Goal: Task Accomplishment & Management: Manage account settings

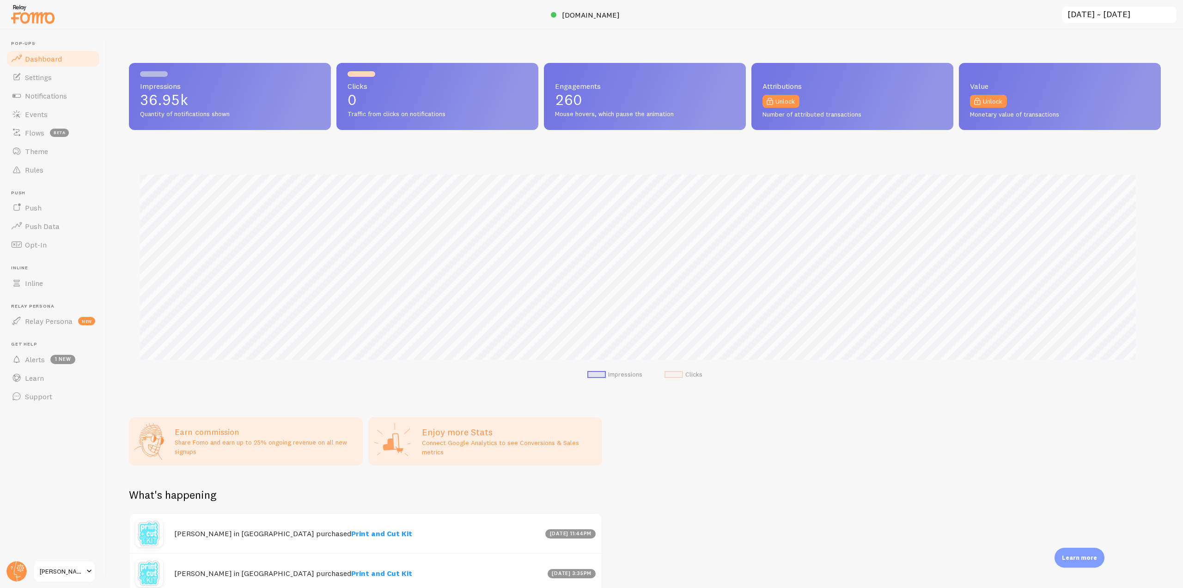
scroll to position [462012, 461230]
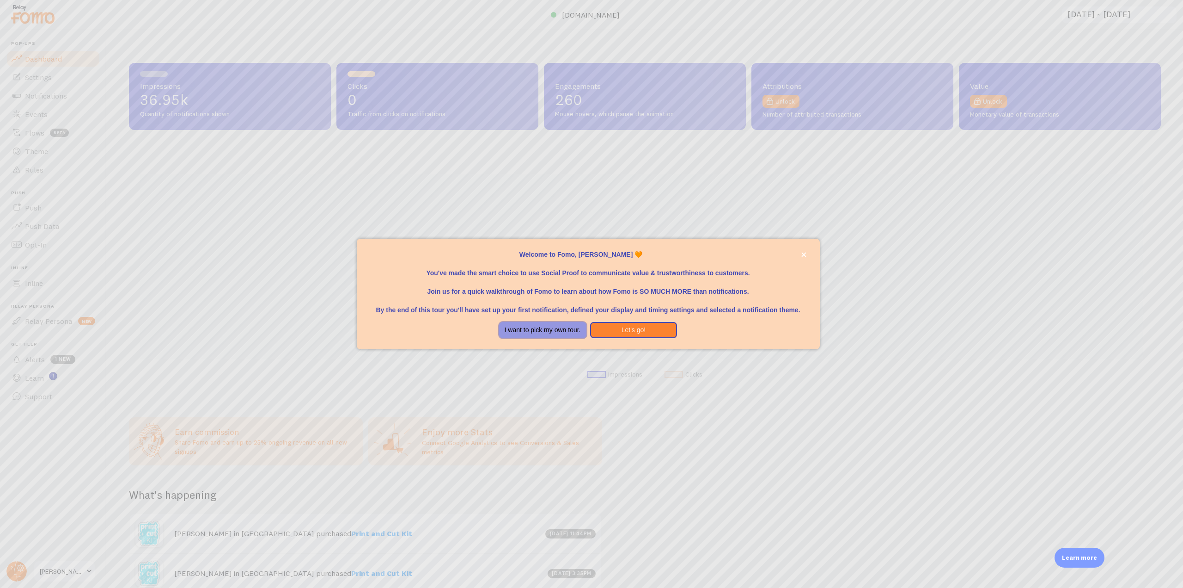
click at [519, 329] on button "I want to pick my own tour." at bounding box center [542, 330] width 87 height 17
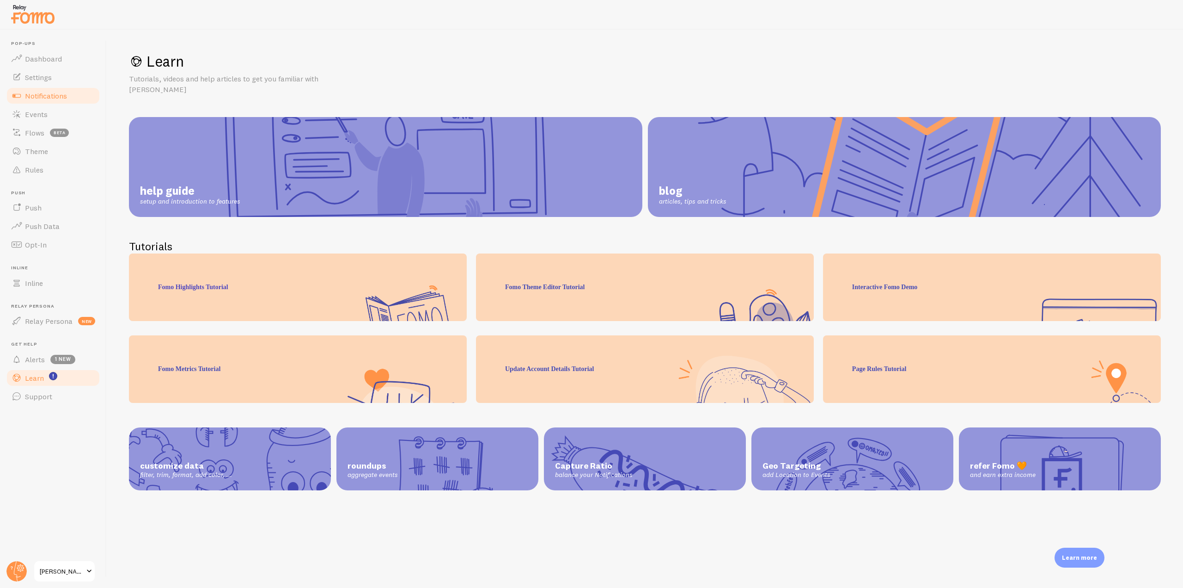
click at [71, 96] on link "Notifications" at bounding box center [53, 95] width 95 height 18
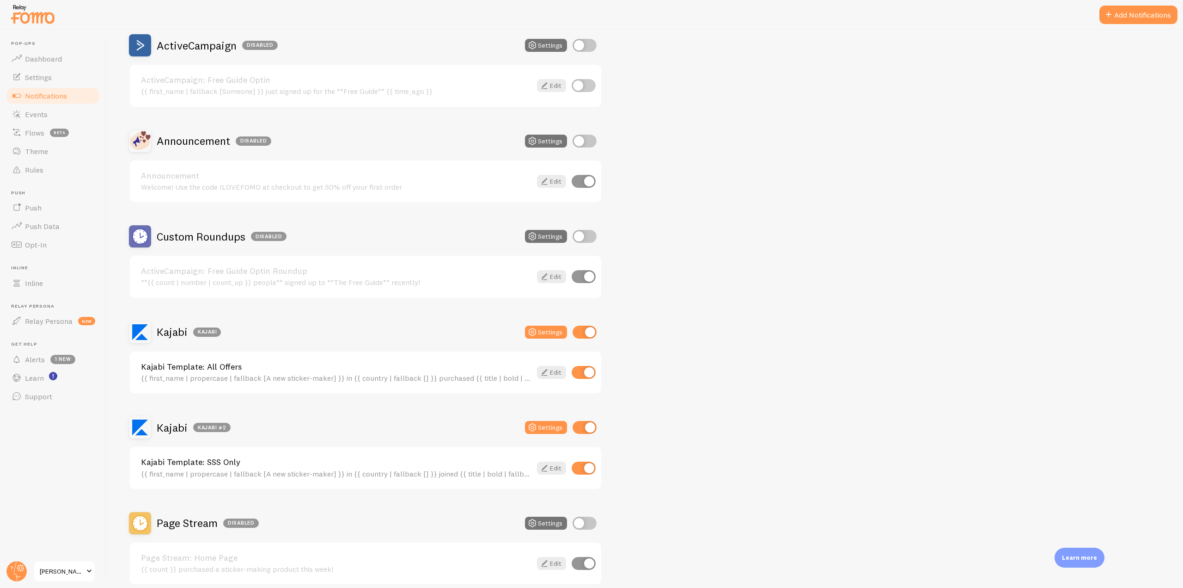
scroll to position [185, 0]
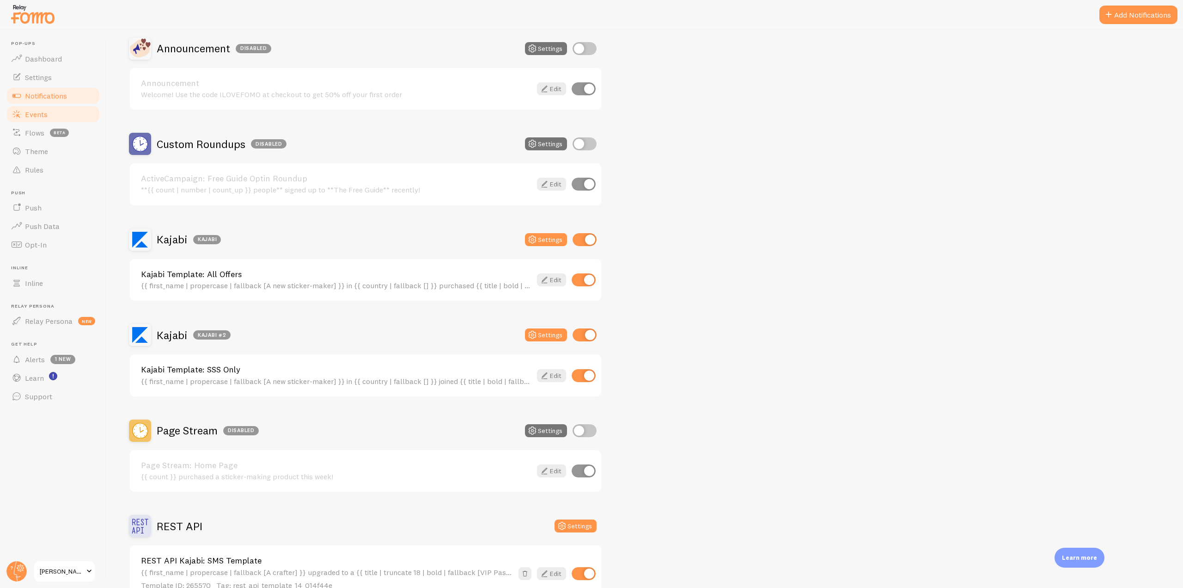
click at [41, 117] on span "Events" at bounding box center [36, 114] width 23 height 9
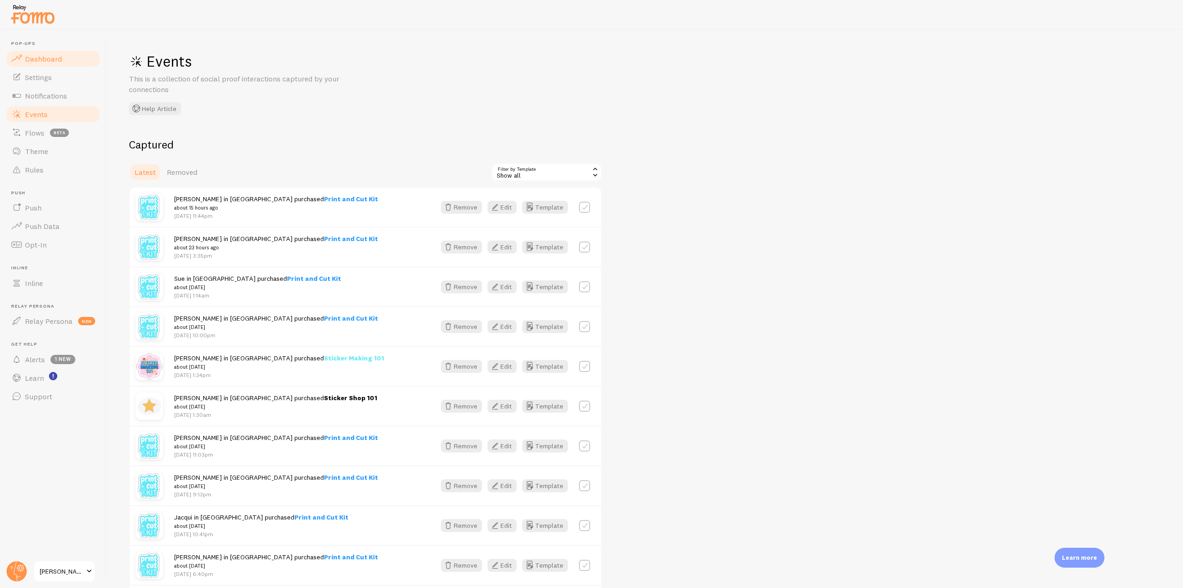
click at [61, 63] on link "Dashboard" at bounding box center [53, 58] width 95 height 18
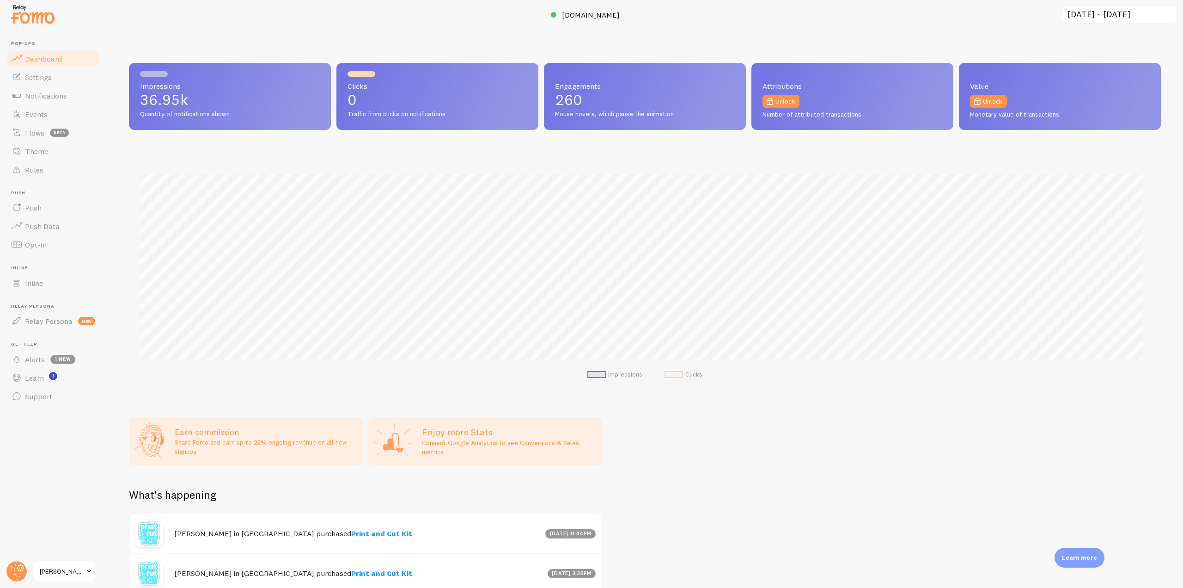
scroll to position [243, 1025]
click at [620, 16] on span "[DOMAIN_NAME]" at bounding box center [591, 14] width 58 height 9
click at [14, 570] on icon at bounding box center [17, 571] width 7 height 20
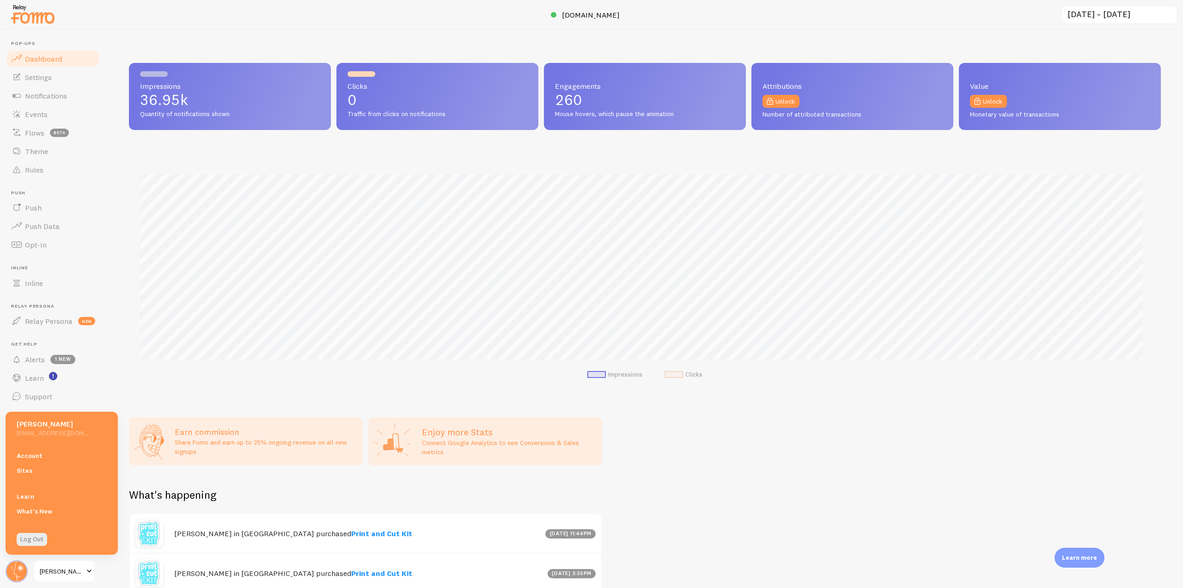
click at [32, 453] on link "Account" at bounding box center [62, 455] width 112 height 15
